Goal: Transaction & Acquisition: Purchase product/service

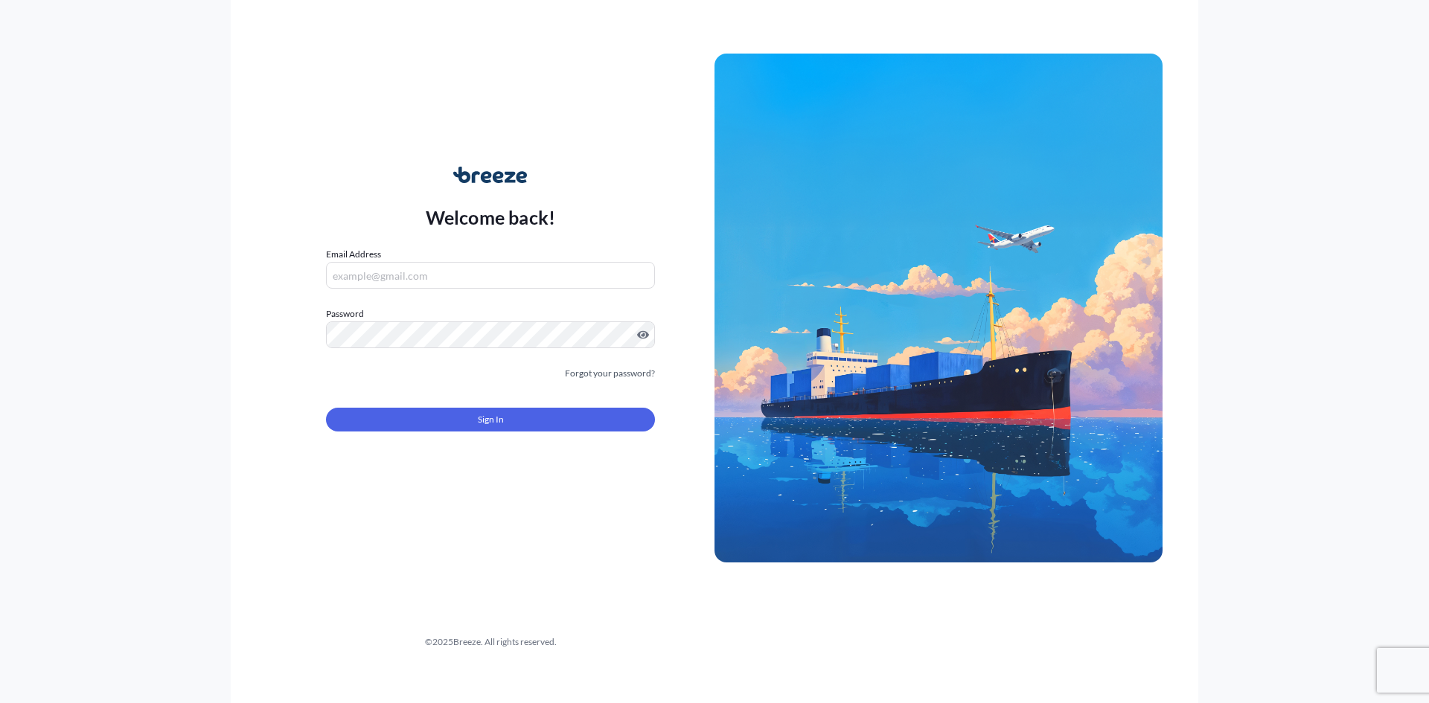
click at [449, 273] on input "Email Address" at bounding box center [490, 275] width 329 height 27
click at [403, 272] on input "Email Address" at bounding box center [490, 275] width 329 height 27
type input "[PERSON_NAME][EMAIL_ADDRESS][PERSON_NAME][DOMAIN_NAME]"
click at [566, 546] on div "Welcome back! Email Address [PERSON_NAME][EMAIL_ADDRESS][PERSON_NAME][DOMAIN_NA…" at bounding box center [715, 351] width 968 height 703
click at [455, 427] on button "Sign In" at bounding box center [490, 420] width 329 height 24
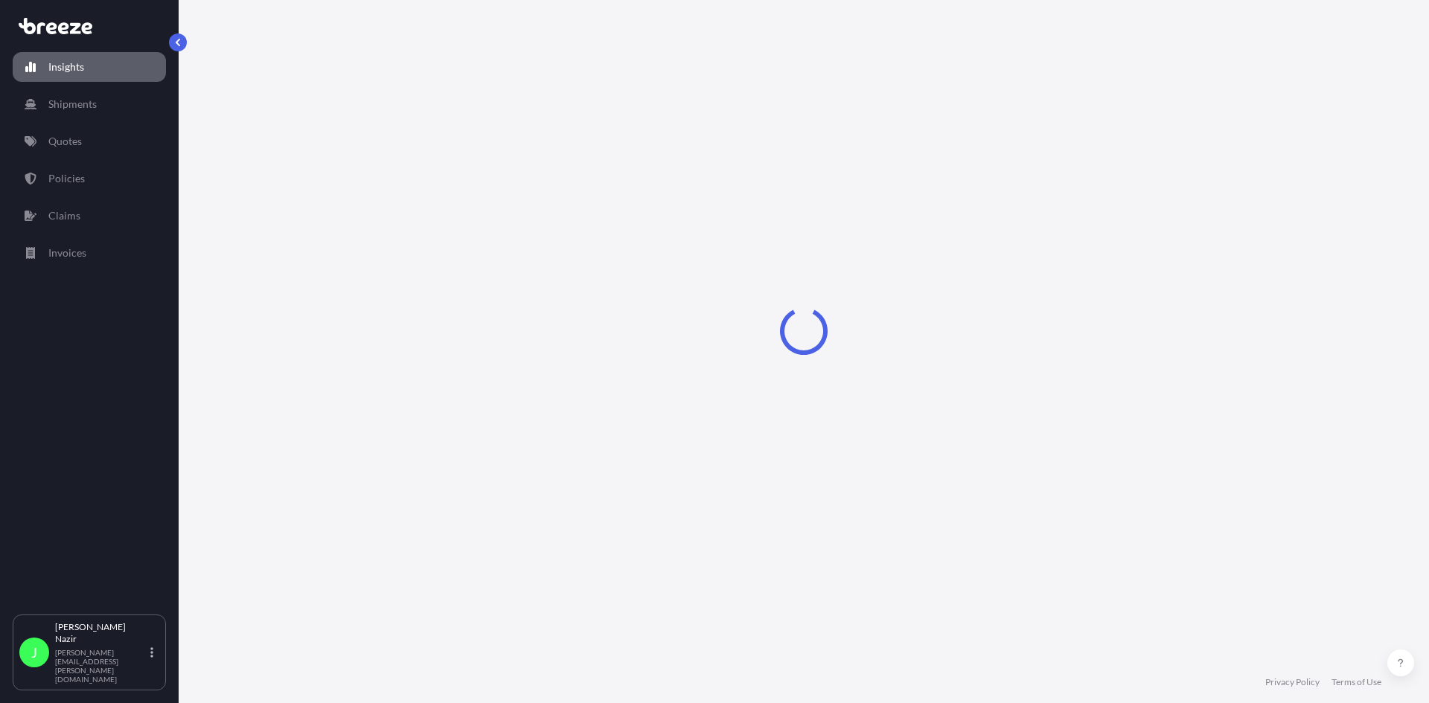
select select "2025"
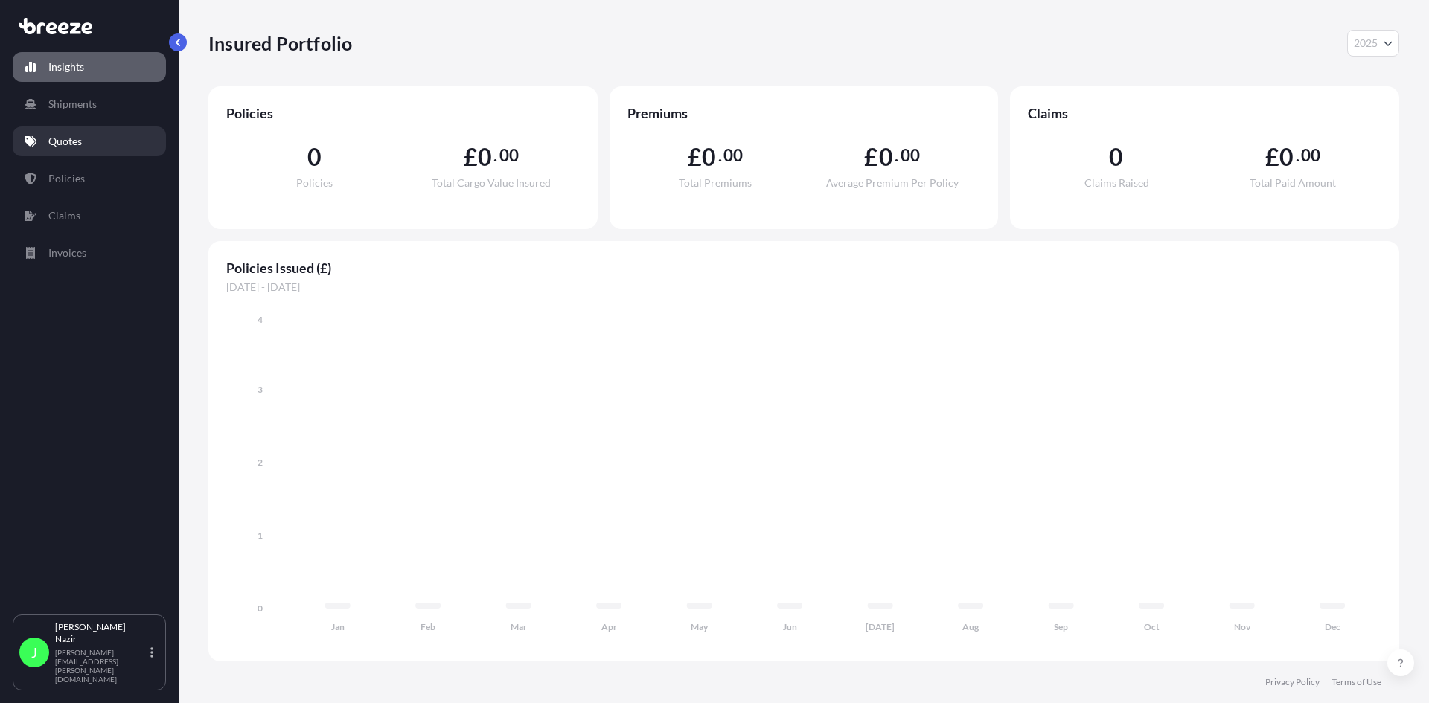
click at [77, 135] on p "Quotes" at bounding box center [64, 141] width 33 height 15
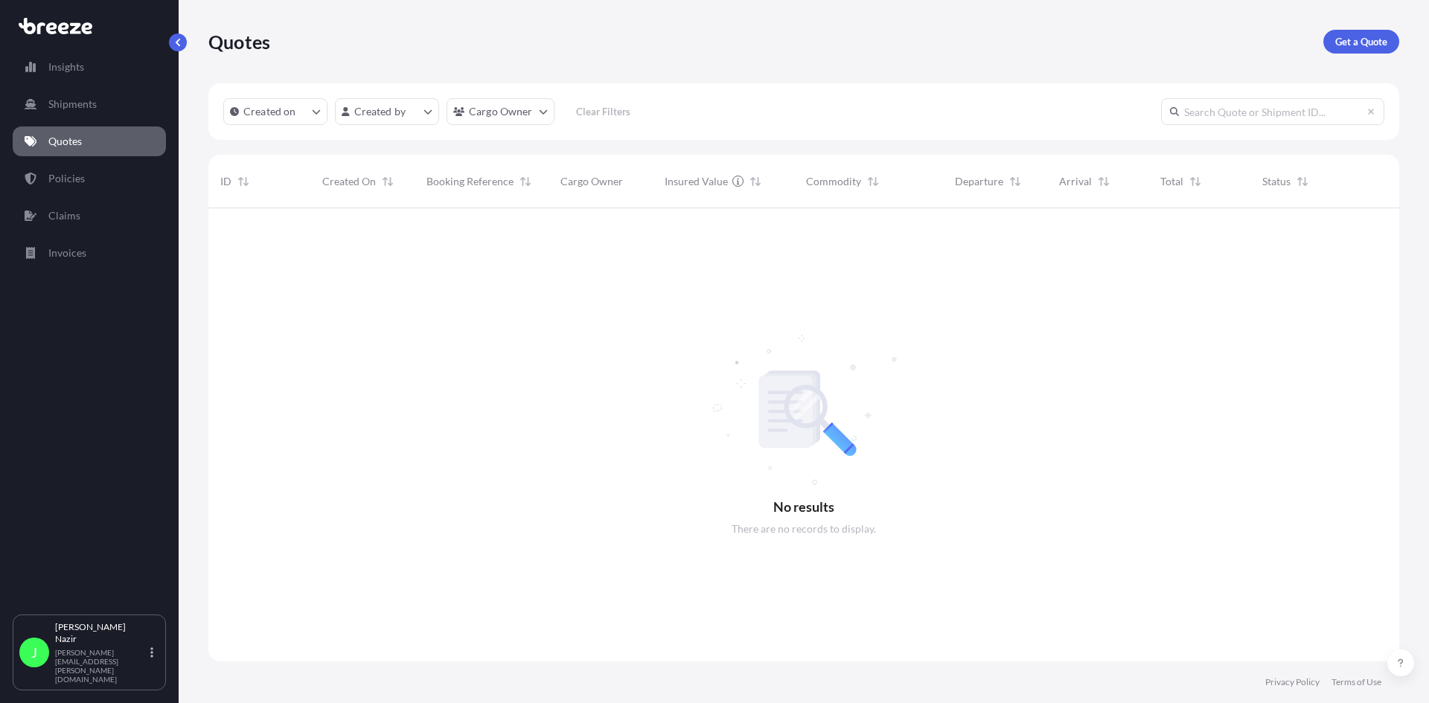
scroll to position [496, 1180]
click at [1331, 50] on link "Get a Quote" at bounding box center [1362, 42] width 76 height 24
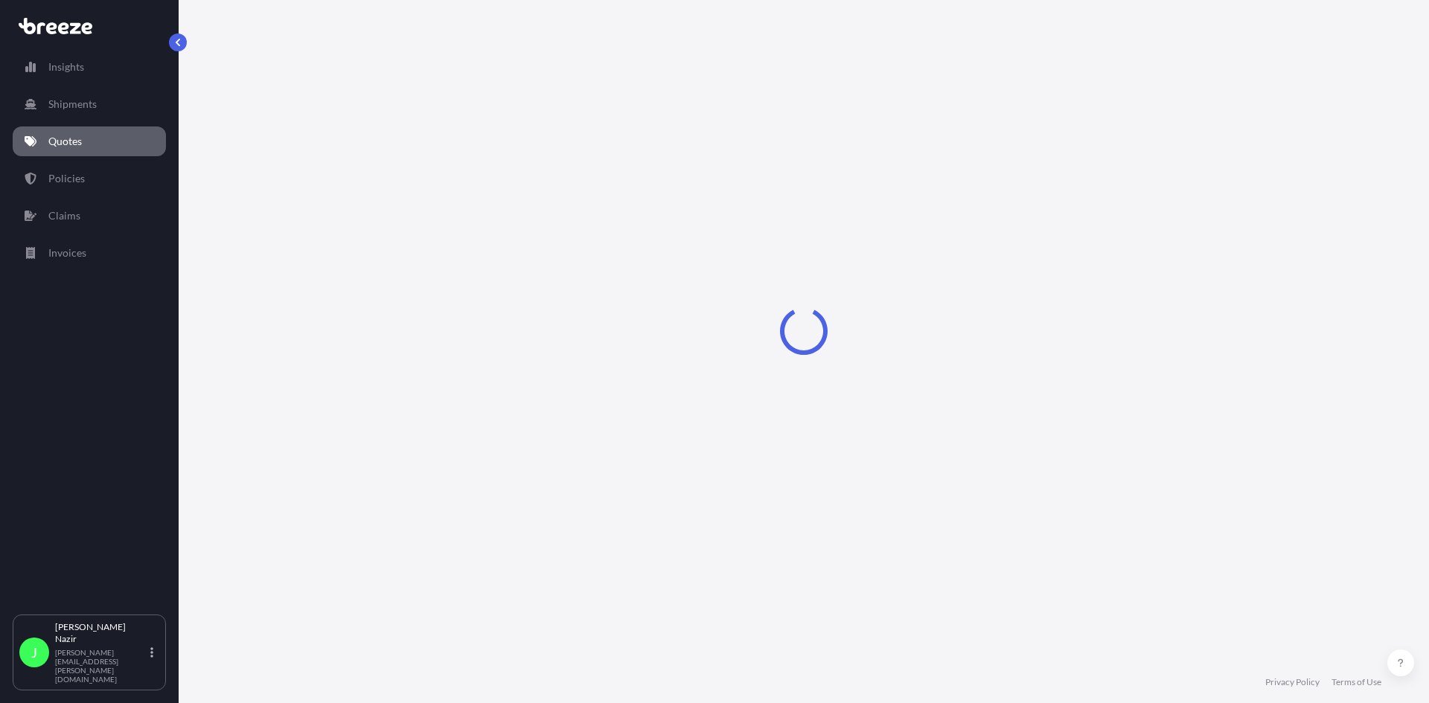
select select "Sea"
select select "1"
